Goal: Register for event/course

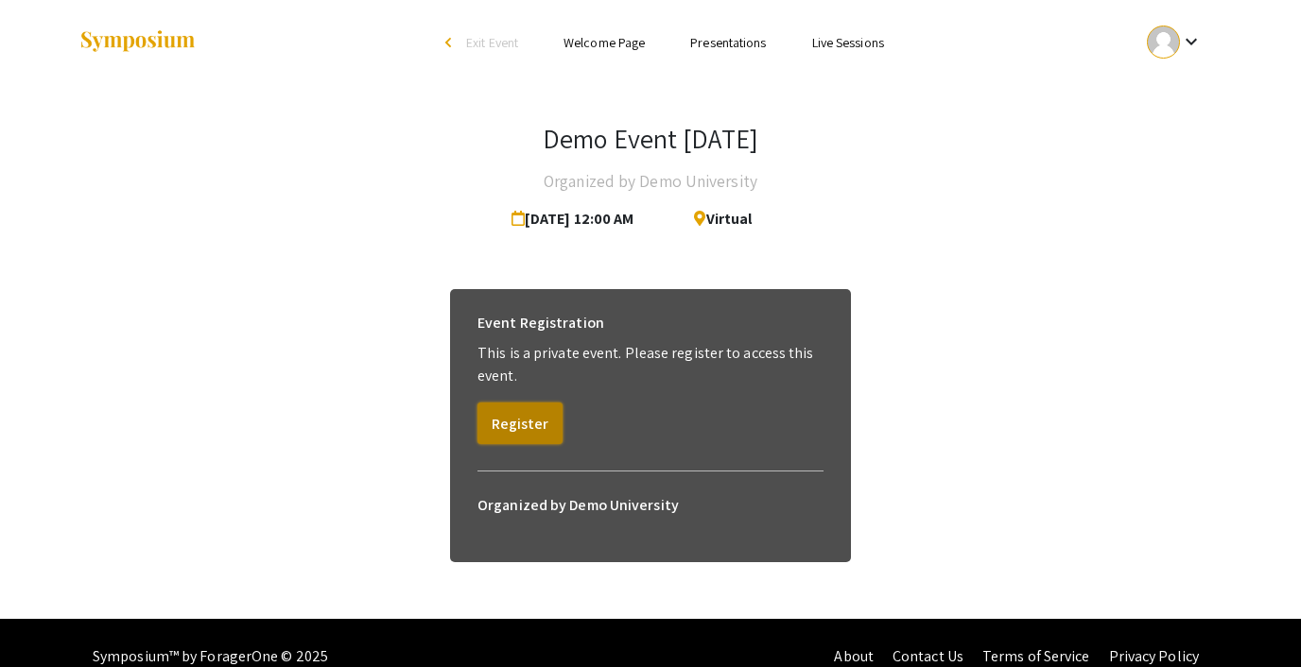
click at [520, 424] on button "Register" at bounding box center [519, 424] width 85 height 42
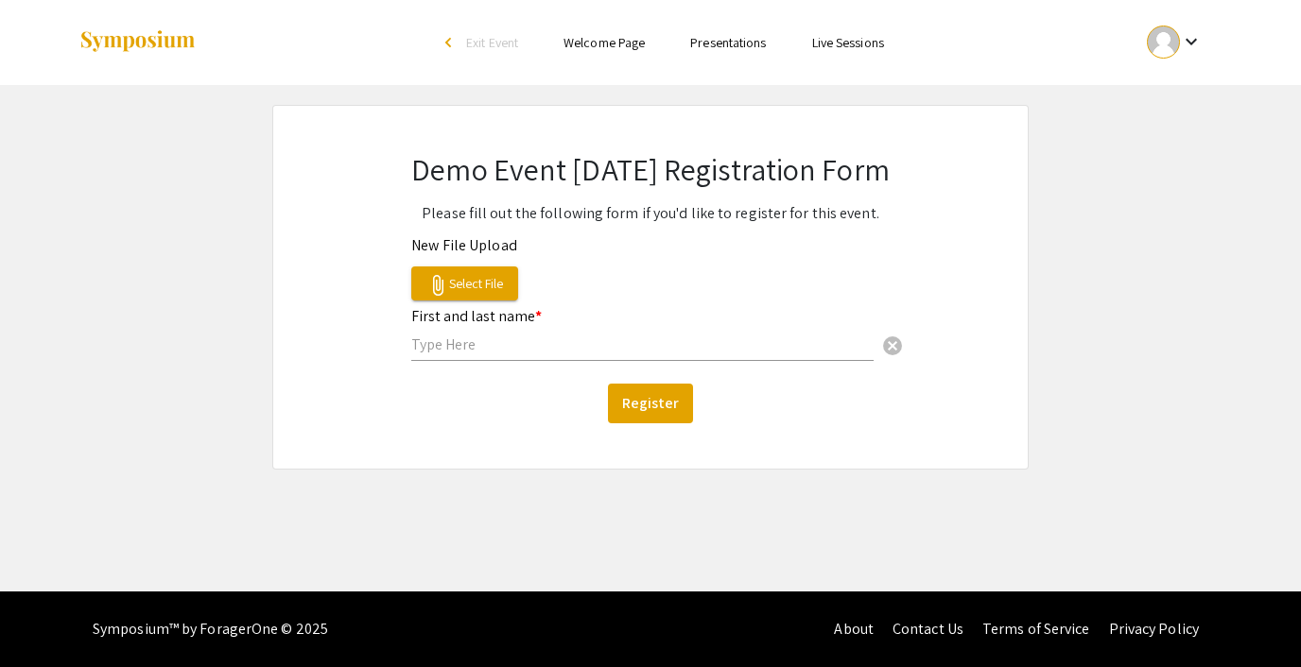
click at [447, 346] on input "text" at bounding box center [642, 345] width 462 height 20
type input "S L"
click at [659, 394] on button "Register" at bounding box center [650, 404] width 85 height 40
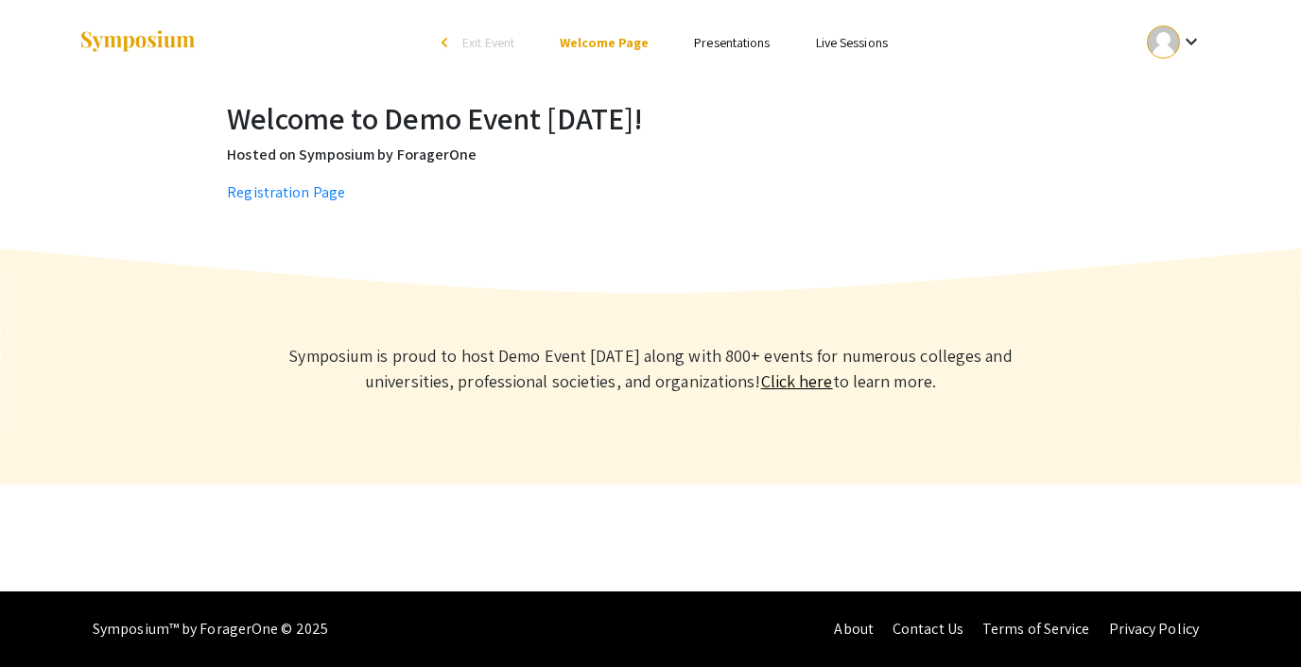
click at [480, 39] on span "Exit Event" at bounding box center [488, 42] width 52 height 17
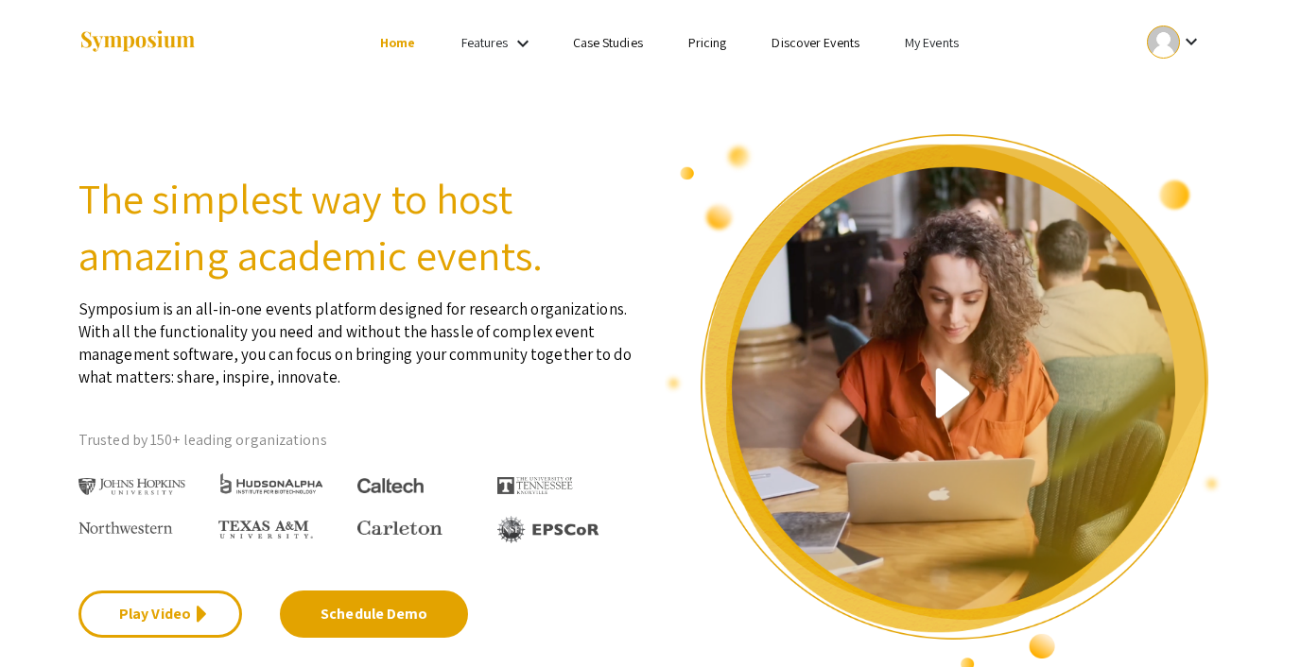
click at [918, 48] on link "My Events" at bounding box center [932, 42] width 54 height 17
click at [934, 73] on button "Events I've organized" at bounding box center [962, 83] width 162 height 45
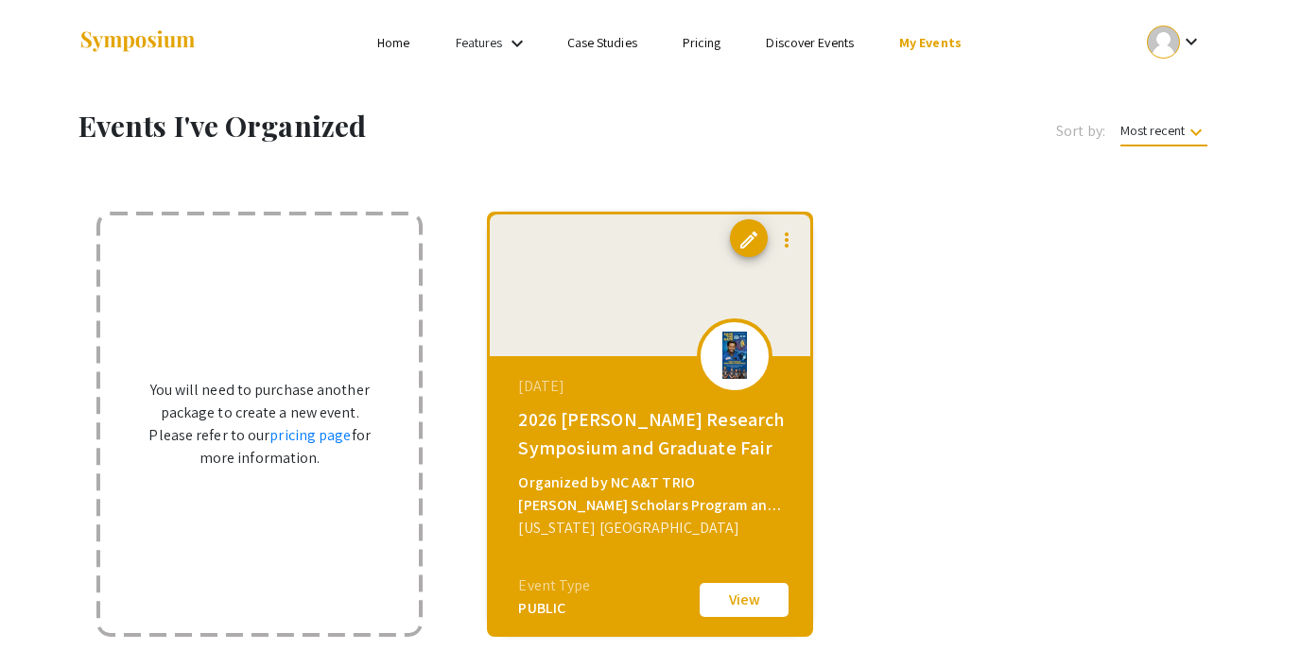
click at [824, 38] on link "Discover Events" at bounding box center [810, 42] width 88 height 17
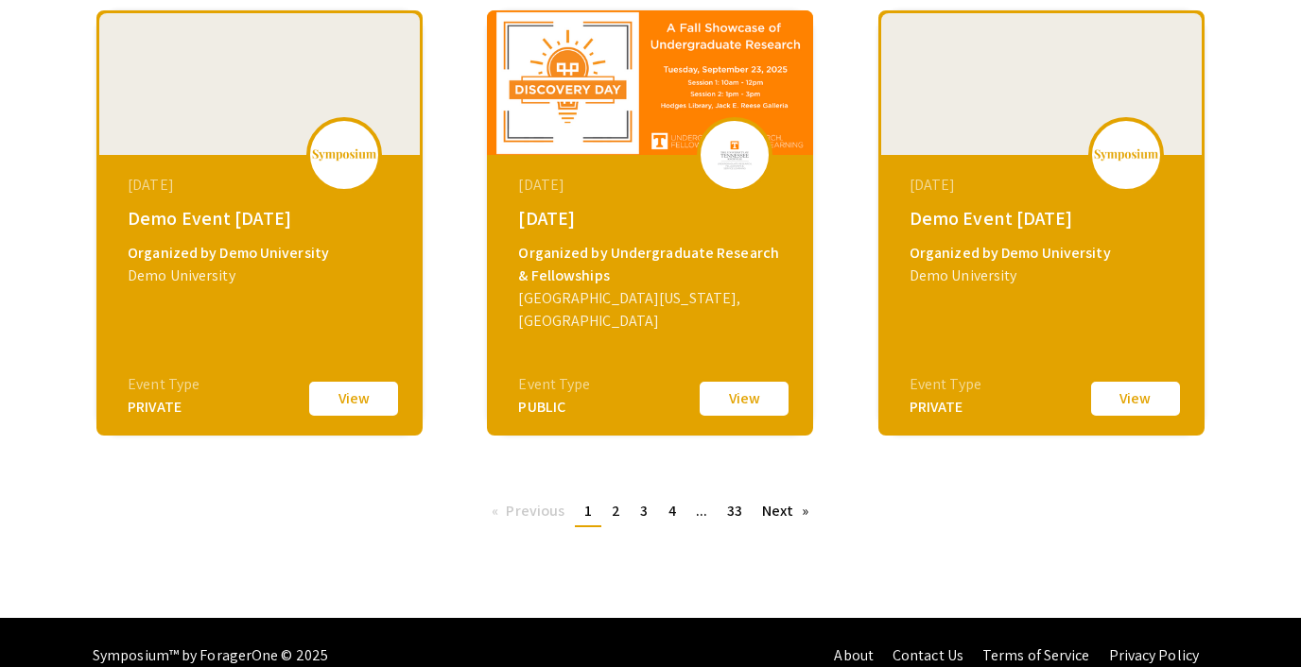
scroll to position [769, 0]
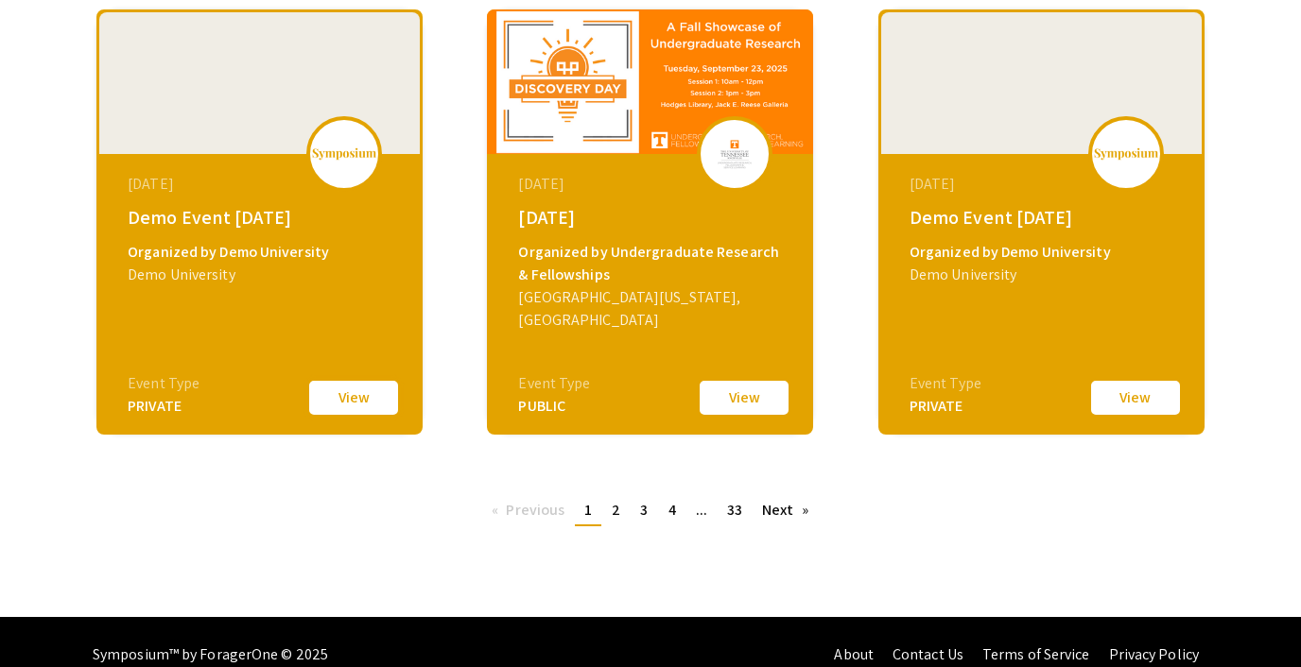
click at [350, 402] on button "View" at bounding box center [353, 398] width 95 height 40
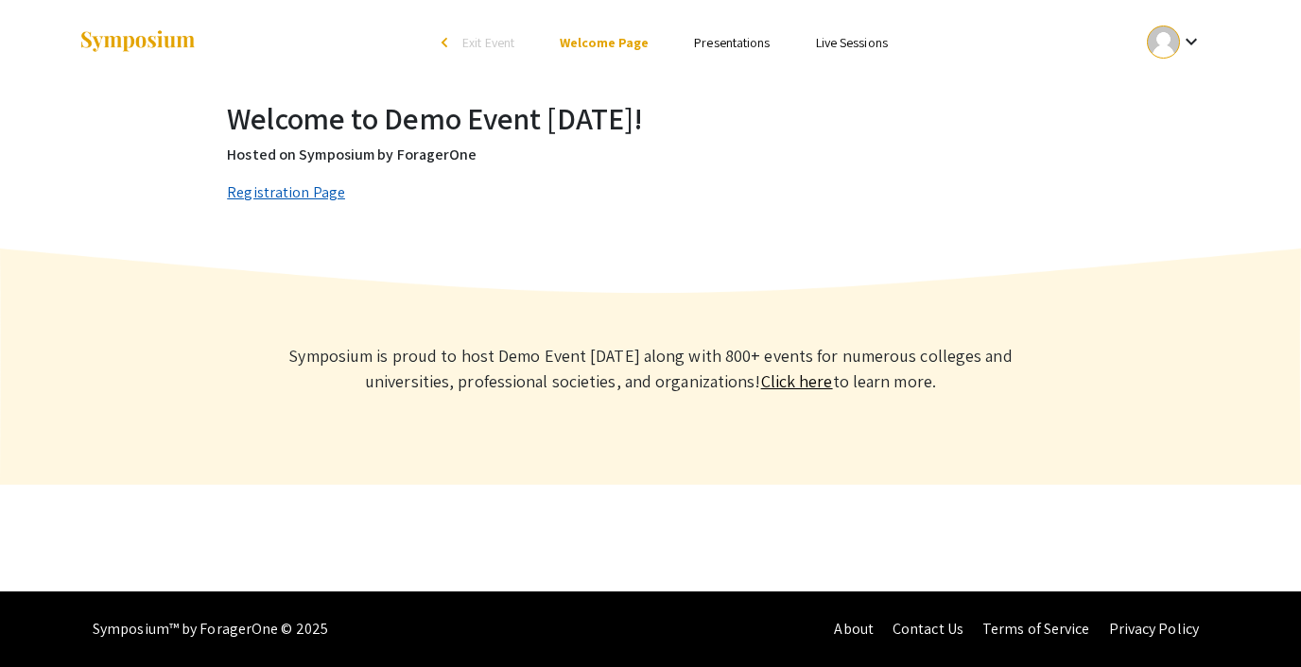
click at [307, 196] on link "Registration Page" at bounding box center [286, 192] width 118 height 20
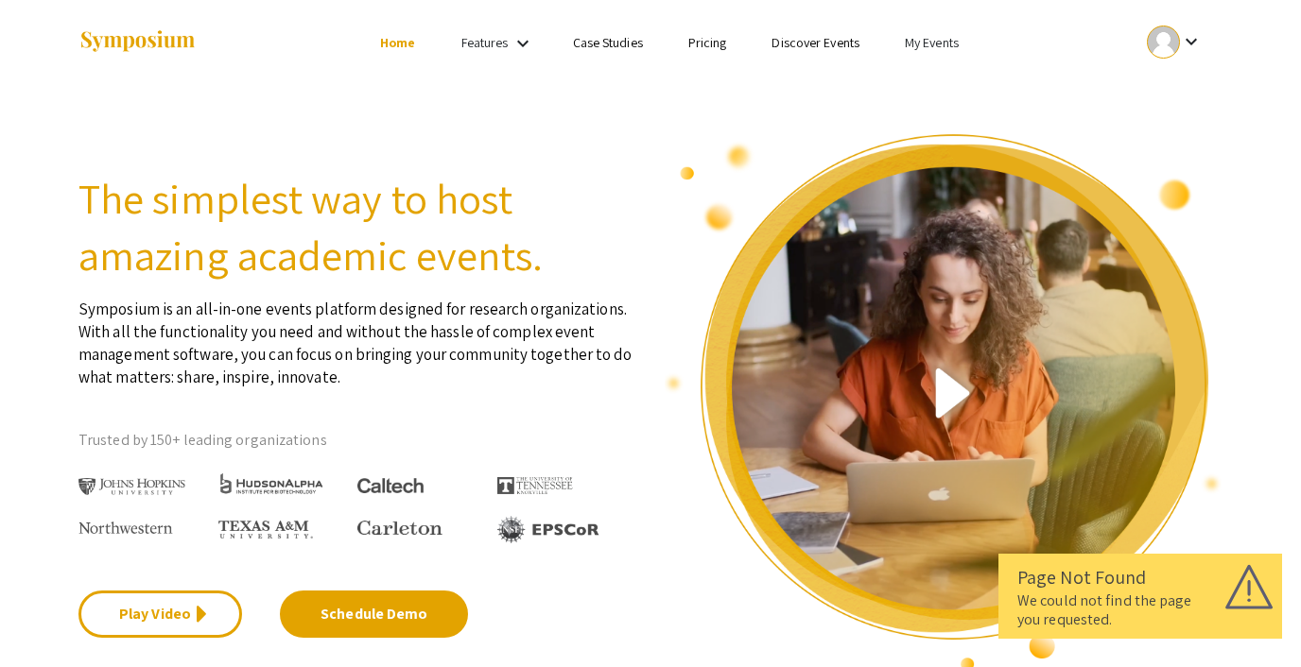
click at [932, 36] on link "My Events" at bounding box center [932, 42] width 54 height 17
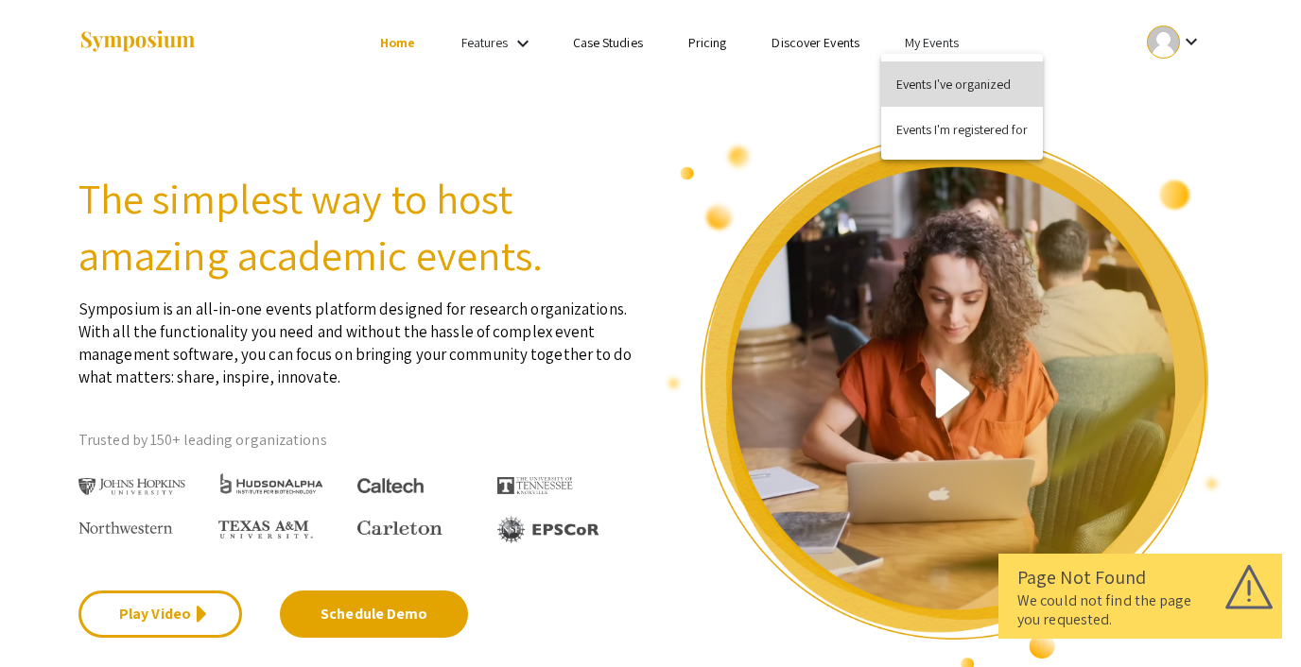
click at [934, 79] on button "Events I've organized" at bounding box center [962, 83] width 162 height 45
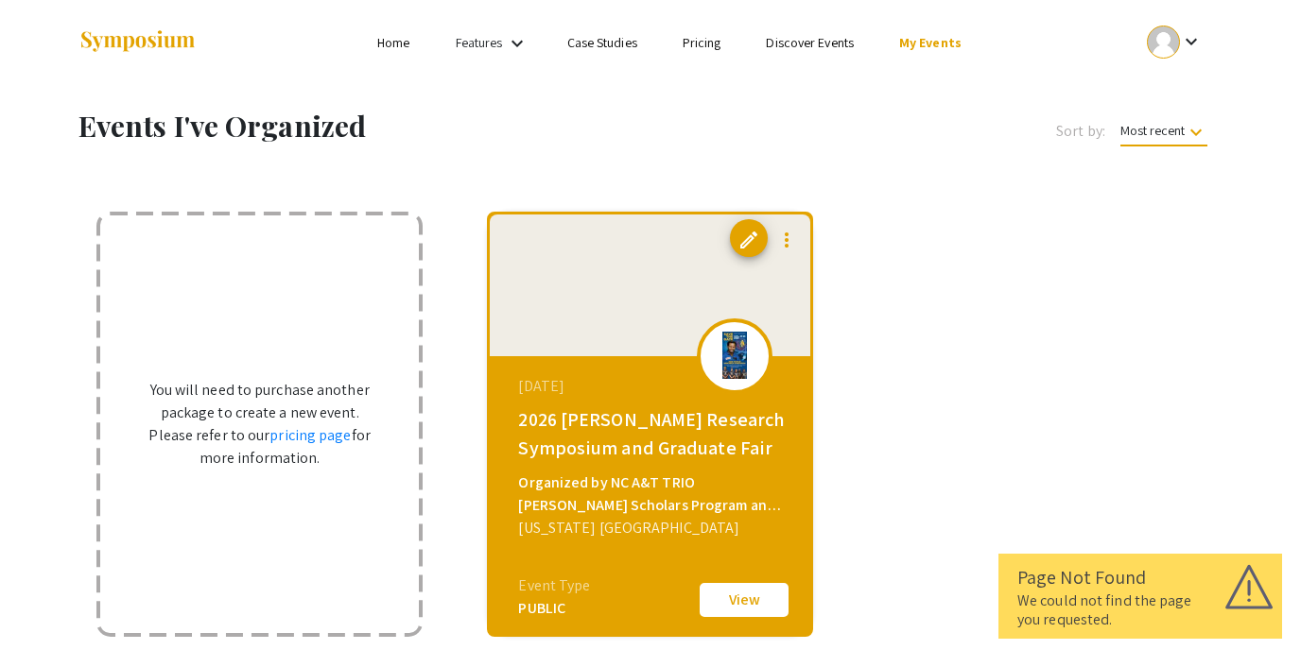
scroll to position [33, 0]
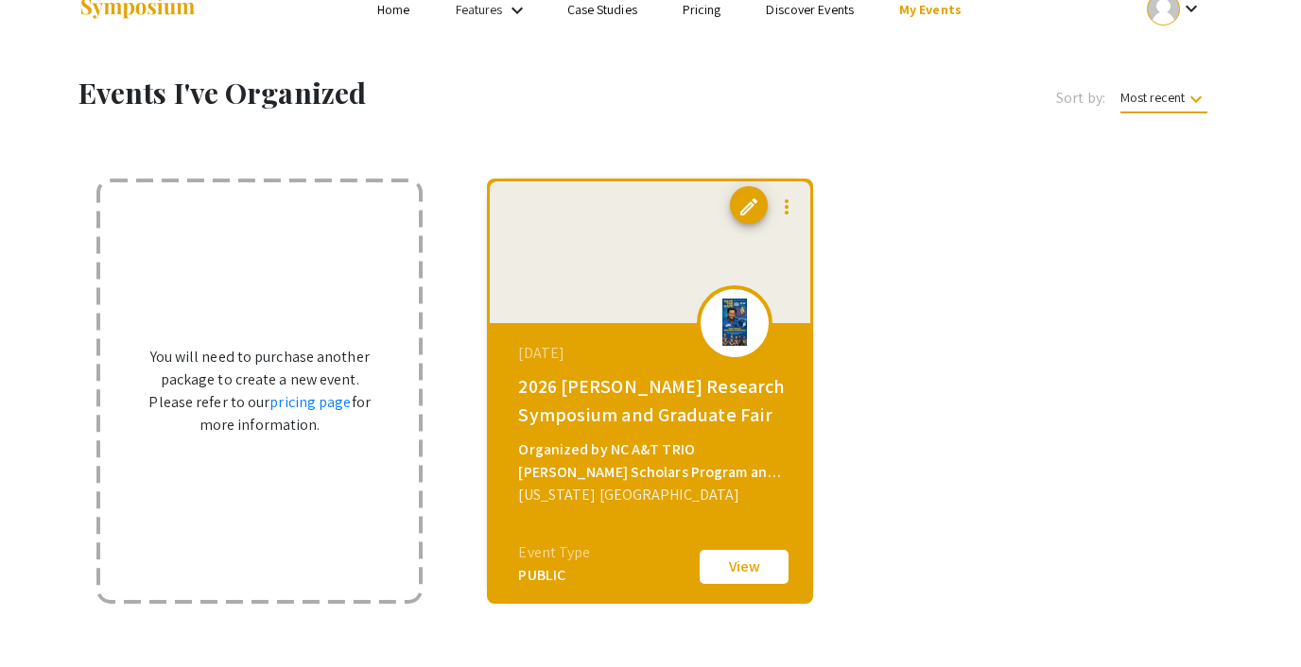
click at [819, 15] on link "Discover Events" at bounding box center [810, 9] width 88 height 17
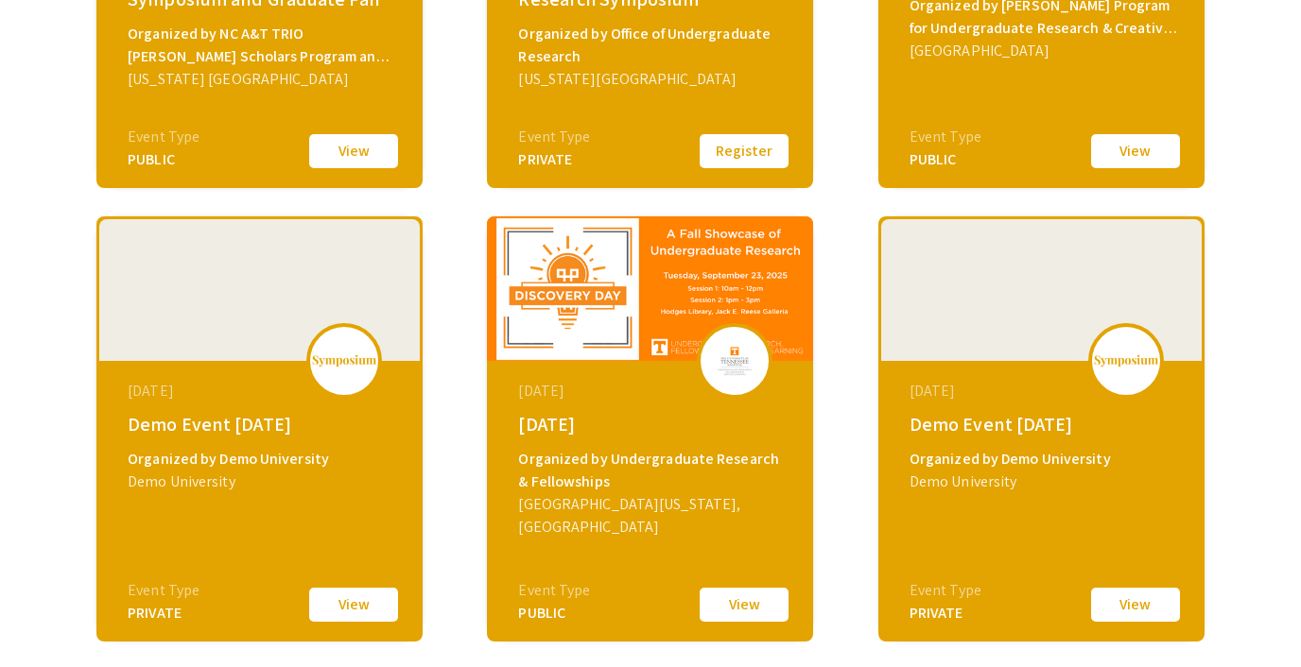
scroll to position [566, 0]
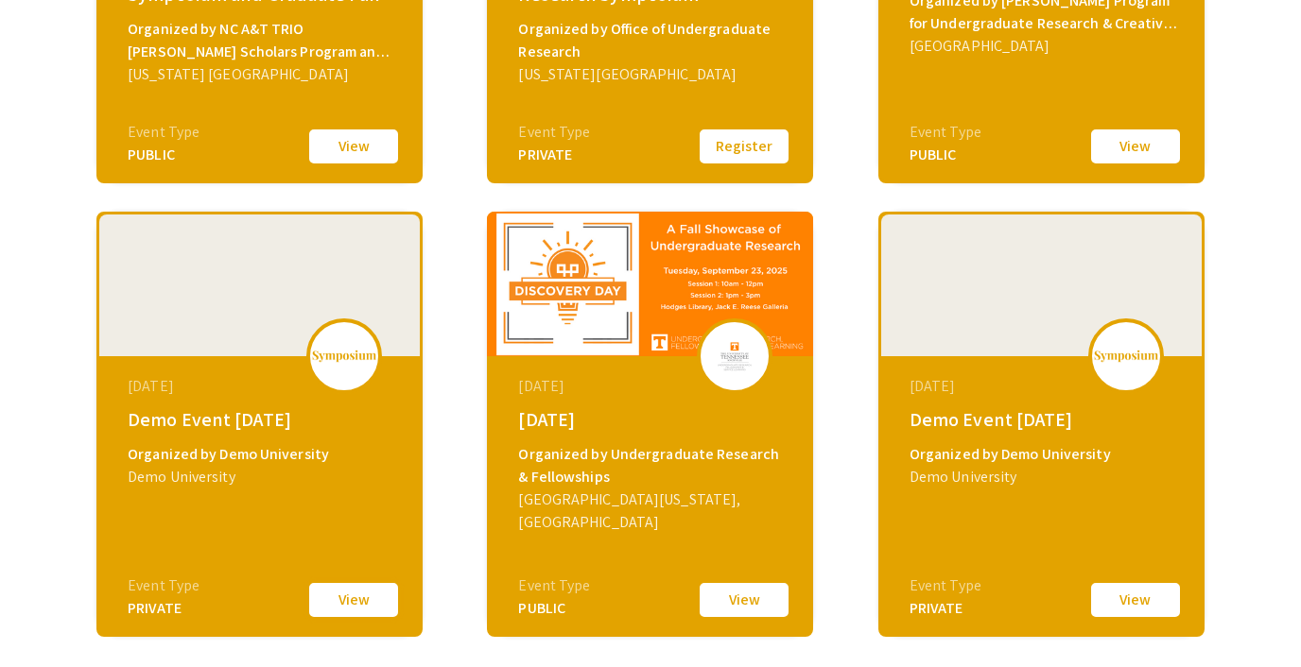
click at [336, 586] on button "View" at bounding box center [353, 601] width 95 height 40
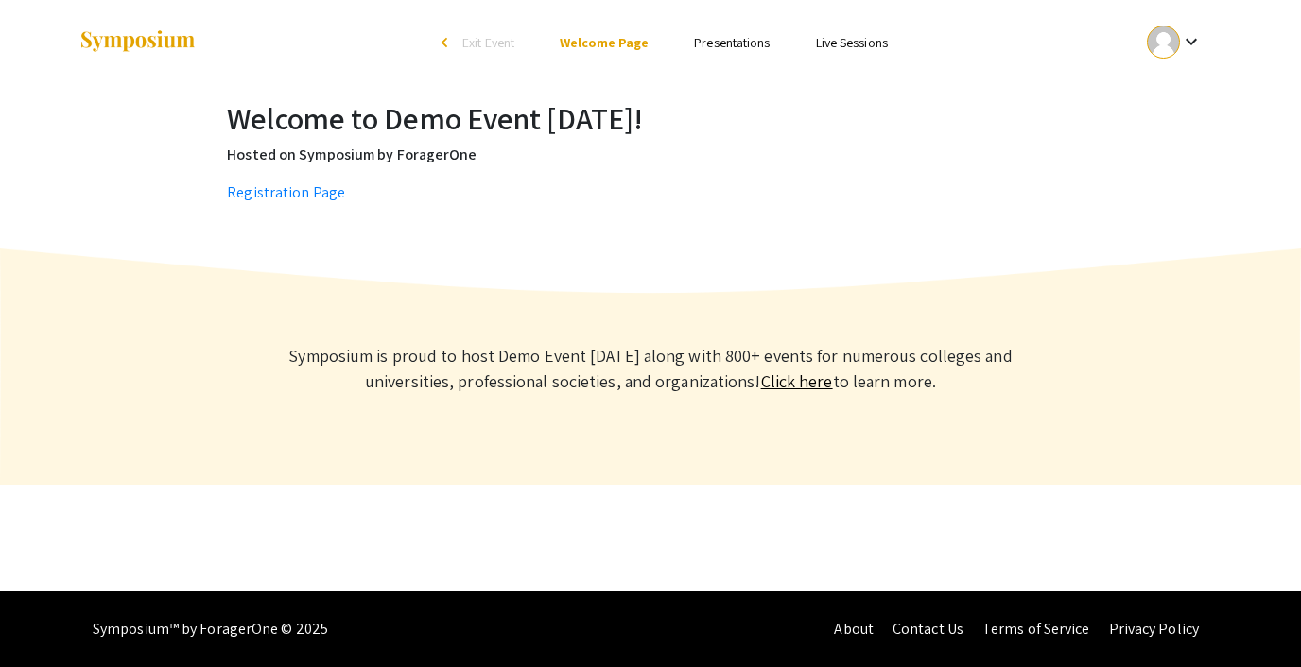
click at [893, 183] on p "Registration Page" at bounding box center [650, 193] width 847 height 23
click at [1158, 46] on div at bounding box center [1163, 42] width 33 height 33
click at [1161, 180] on button "Sign out" at bounding box center [1185, 184] width 116 height 45
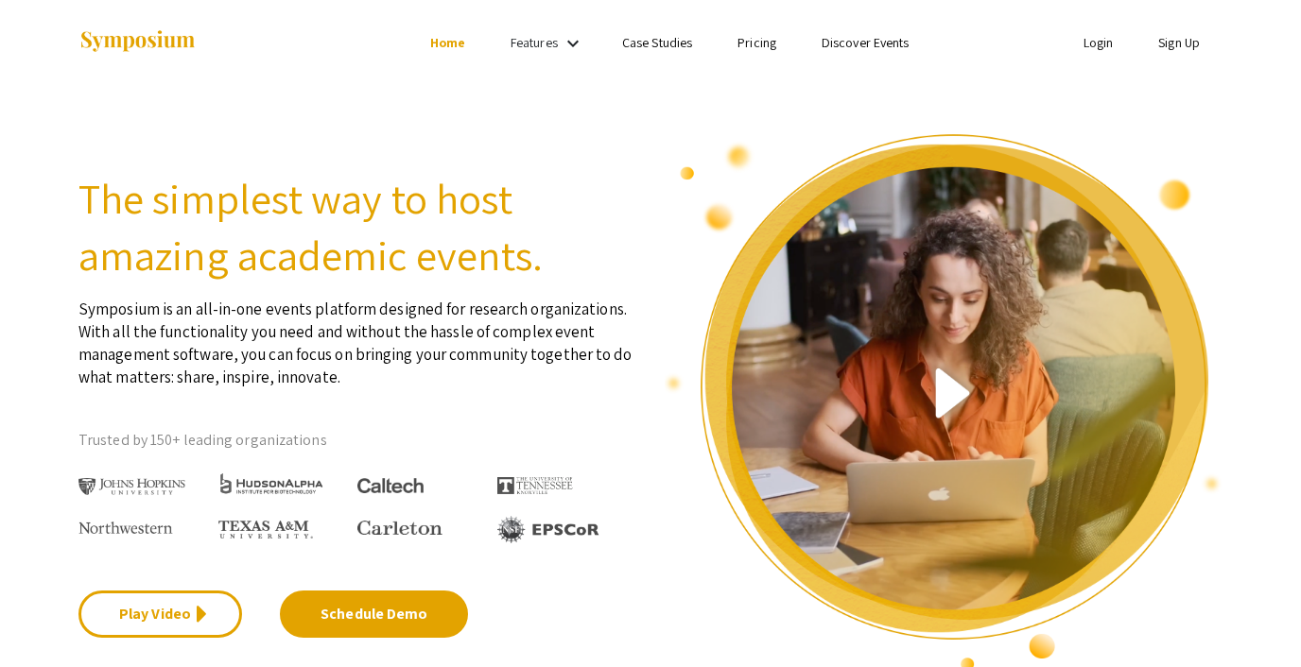
click at [1163, 34] on link "Sign Up" at bounding box center [1179, 42] width 42 height 17
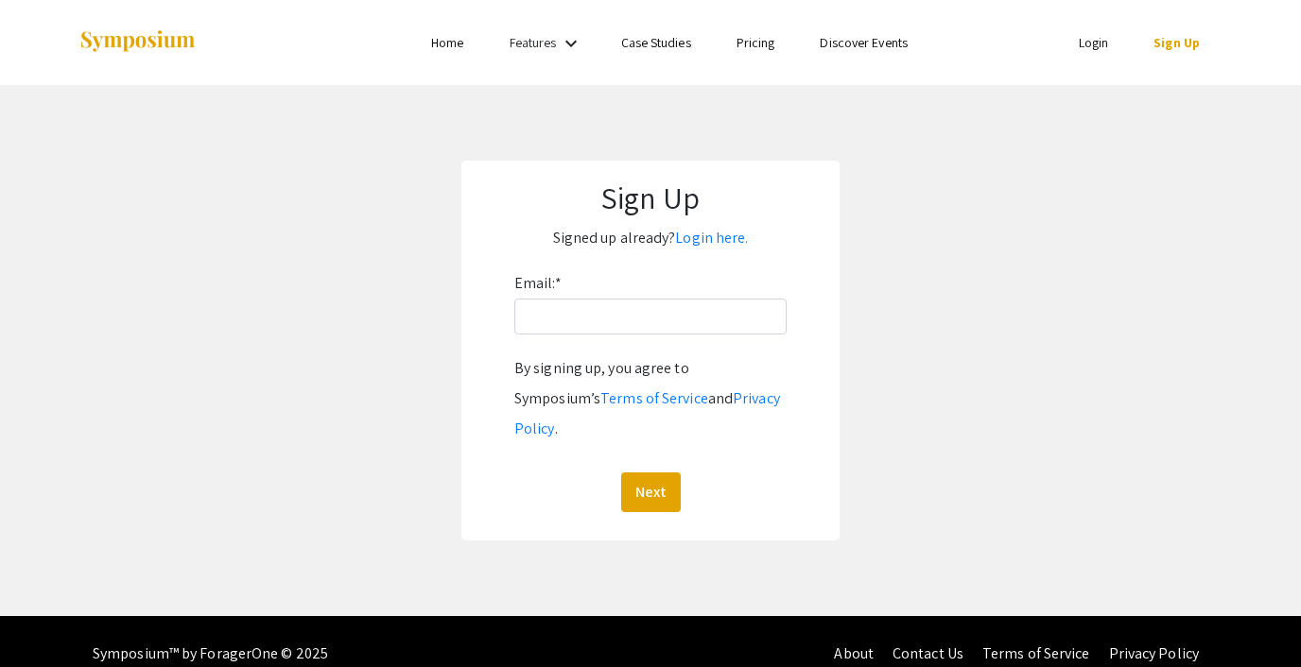
click at [1084, 36] on link "Login" at bounding box center [1094, 42] width 30 height 17
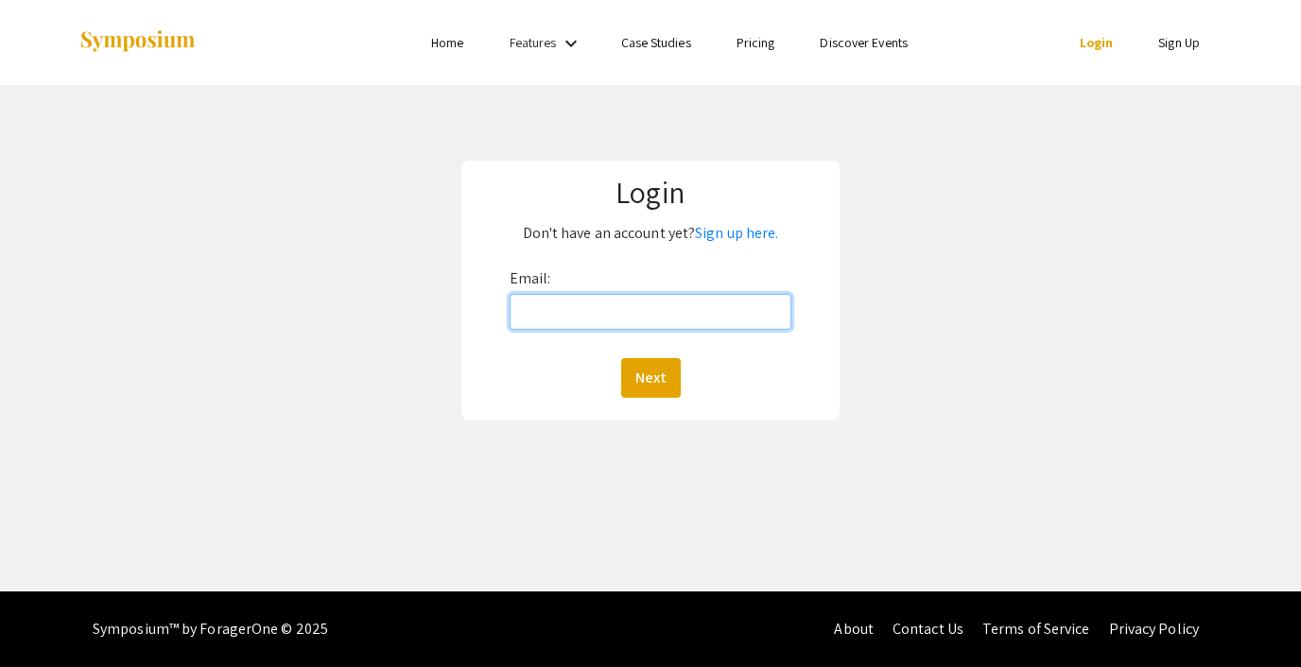
click at [618, 323] on input "Email:" at bounding box center [651, 312] width 282 height 36
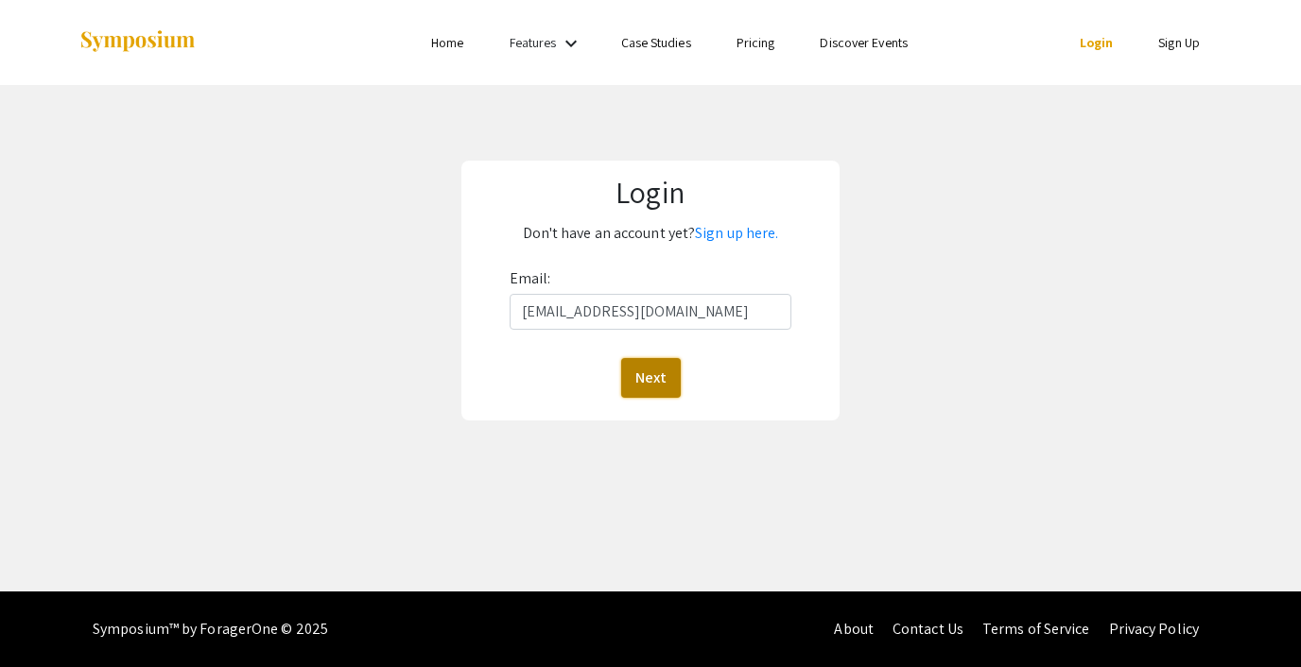
click at [661, 369] on button "Next" at bounding box center [651, 378] width 60 height 40
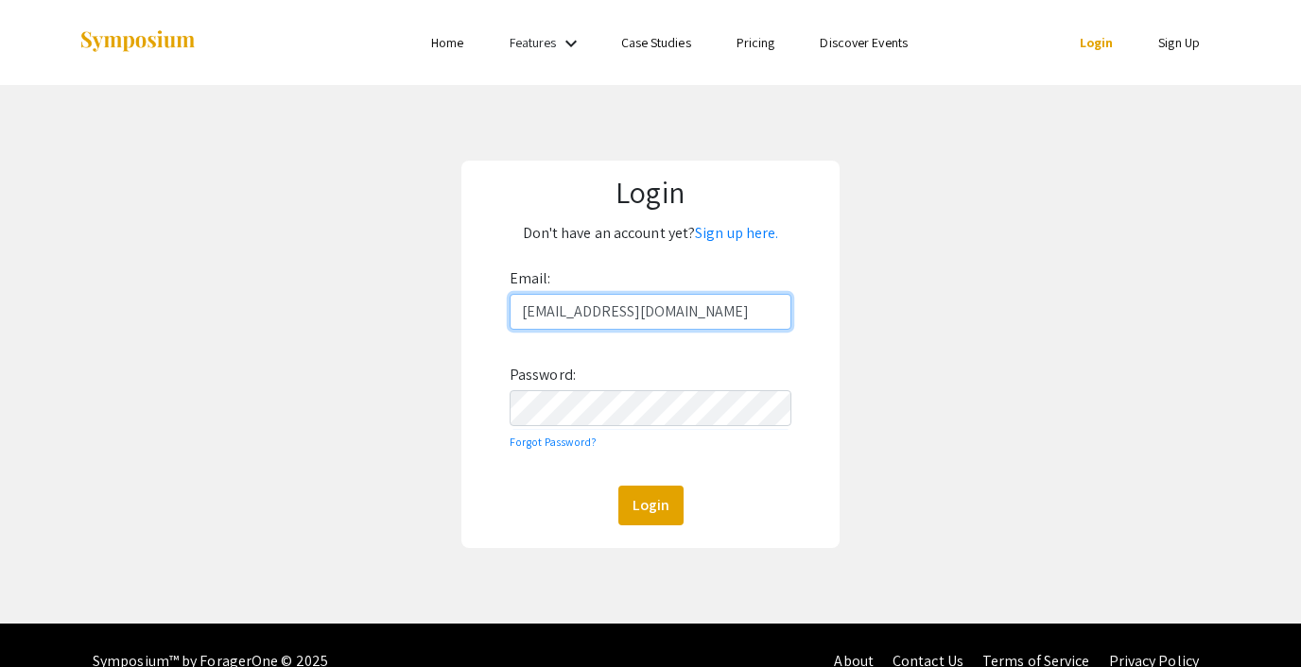
click at [582, 307] on input "[EMAIL_ADDRESS][DOMAIN_NAME]" at bounding box center [651, 312] width 282 height 36
type input "lutzsteph@gmail.com"
click at [654, 499] on button "Login" at bounding box center [650, 506] width 65 height 40
